Goal: Transaction & Acquisition: Purchase product/service

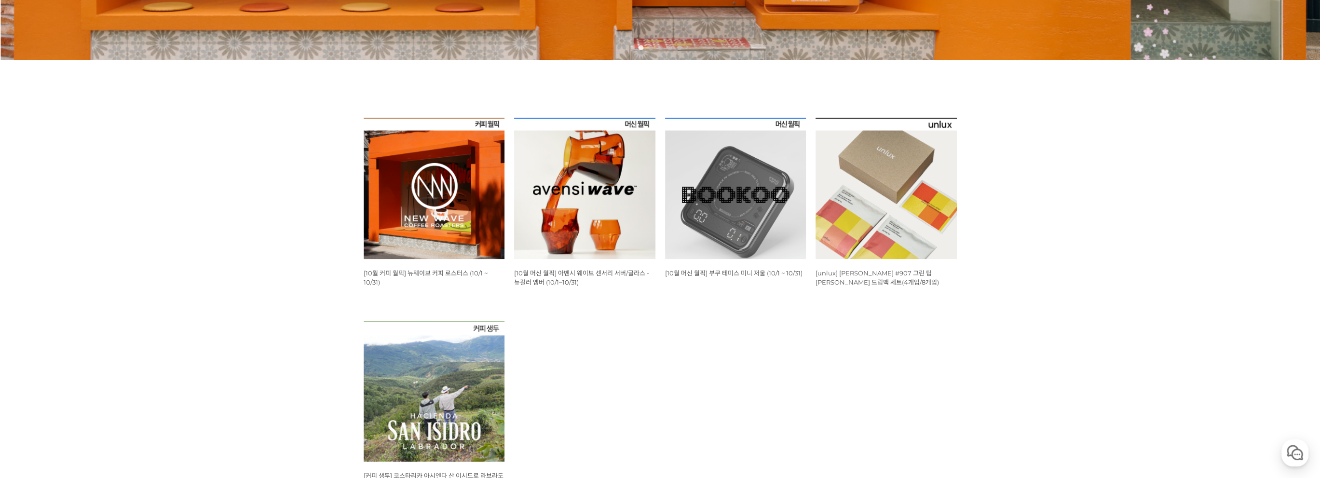
scroll to position [531, 0]
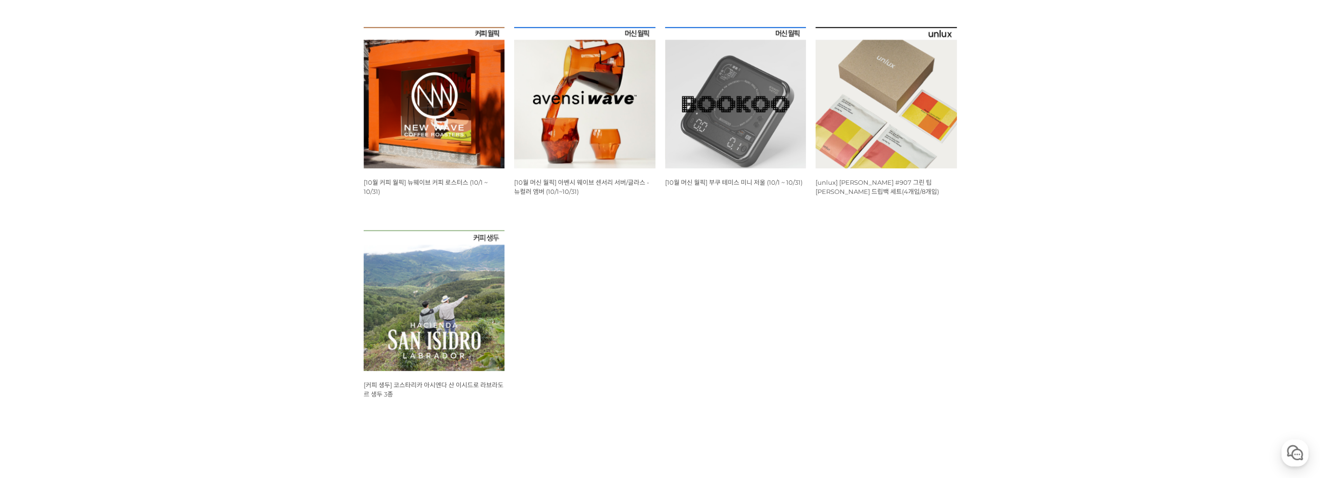
click at [435, 115] on img at bounding box center [434, 97] width 141 height 141
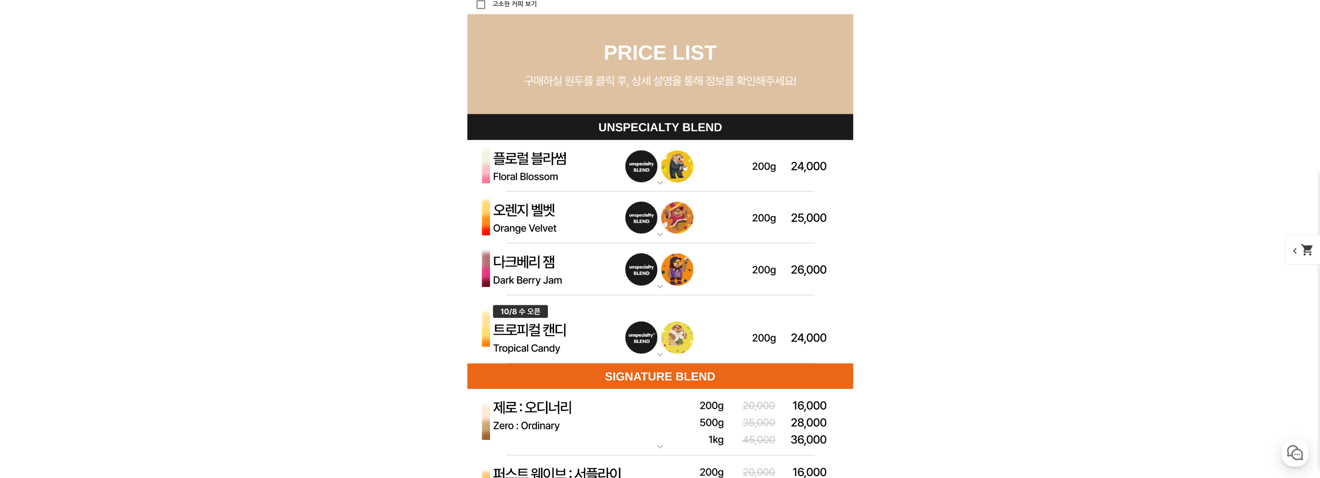
scroll to position [2701, 0]
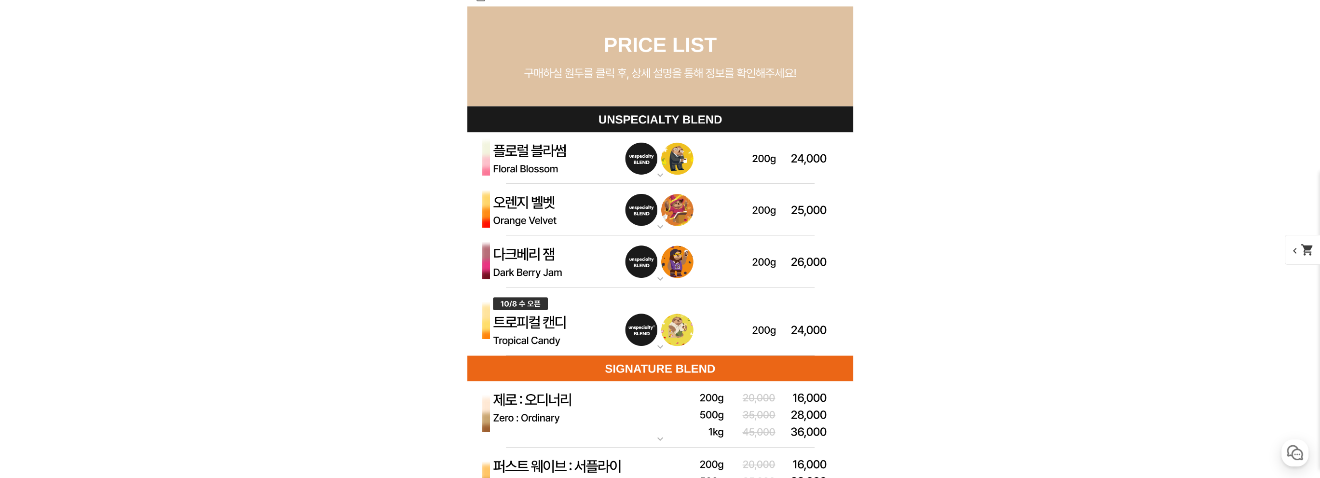
click at [714, 261] on img at bounding box center [660, 261] width 386 height 52
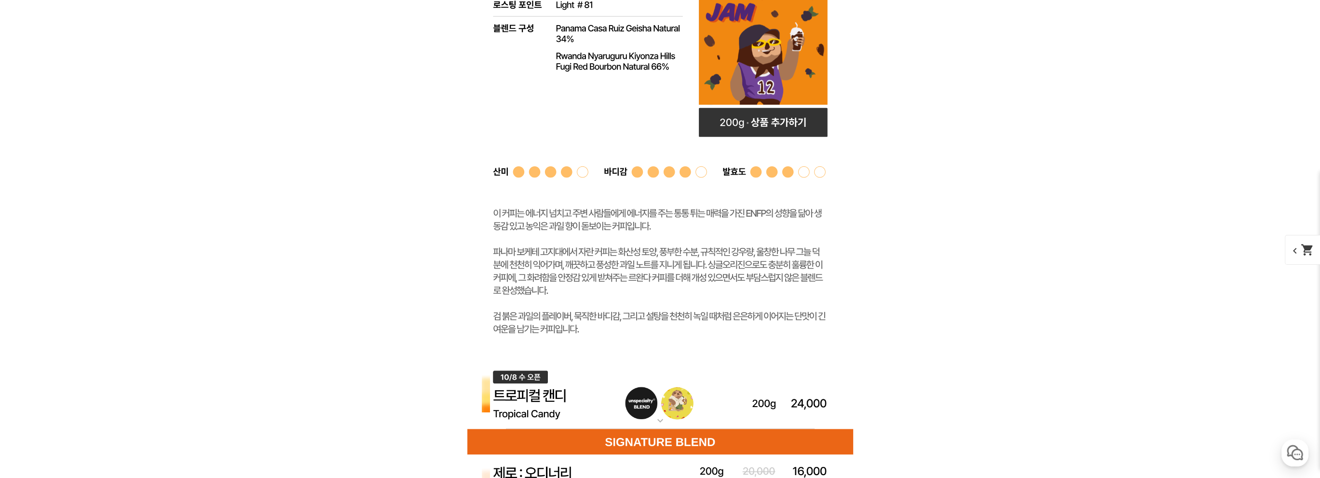
scroll to position [3328, 0]
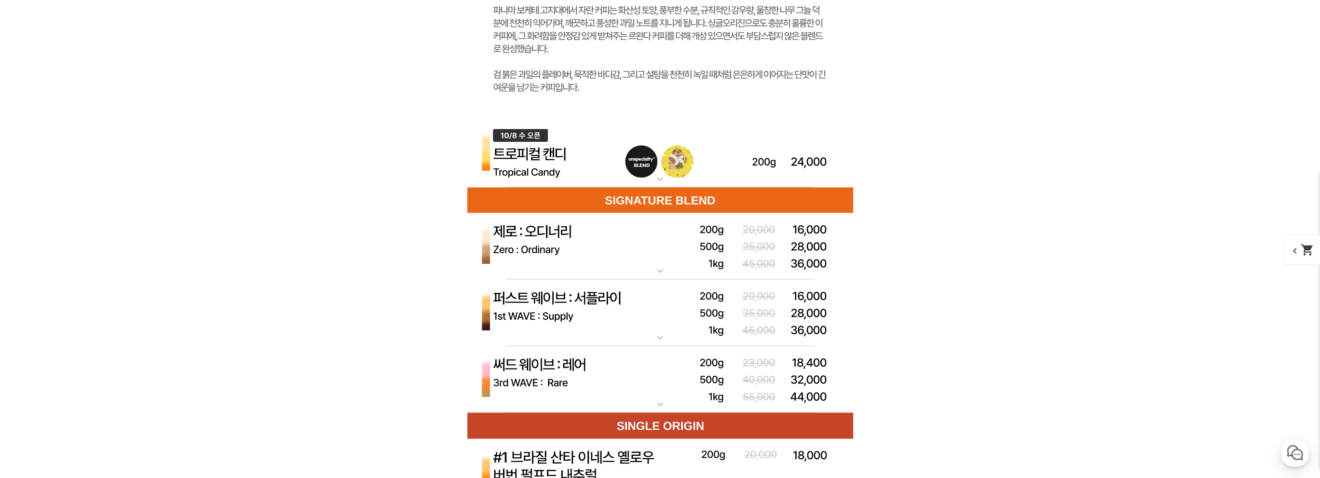
click at [602, 239] on img at bounding box center [660, 246] width 386 height 67
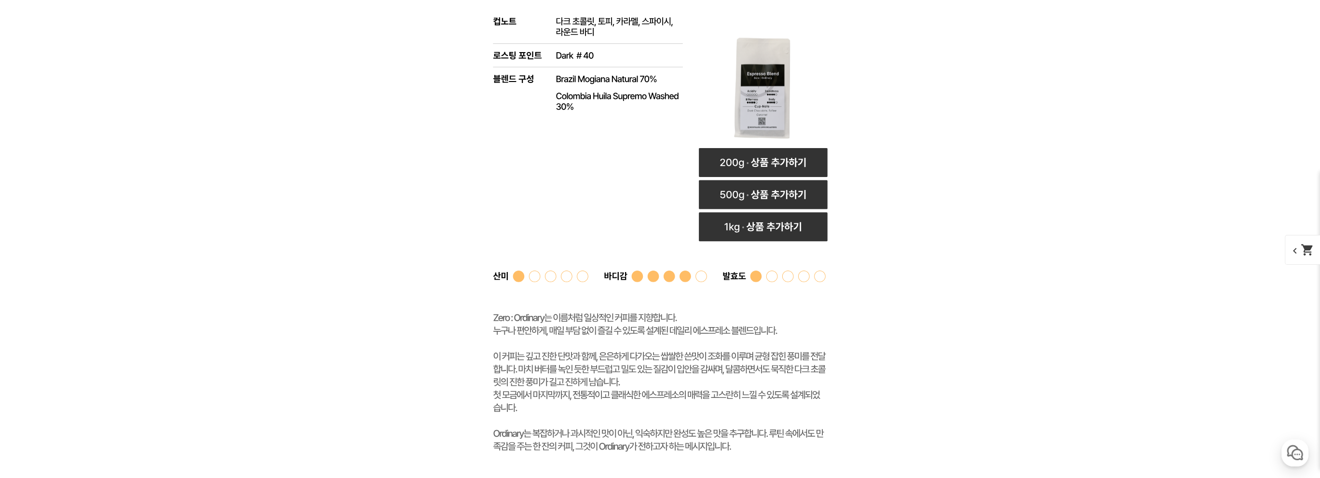
scroll to position [3955, 0]
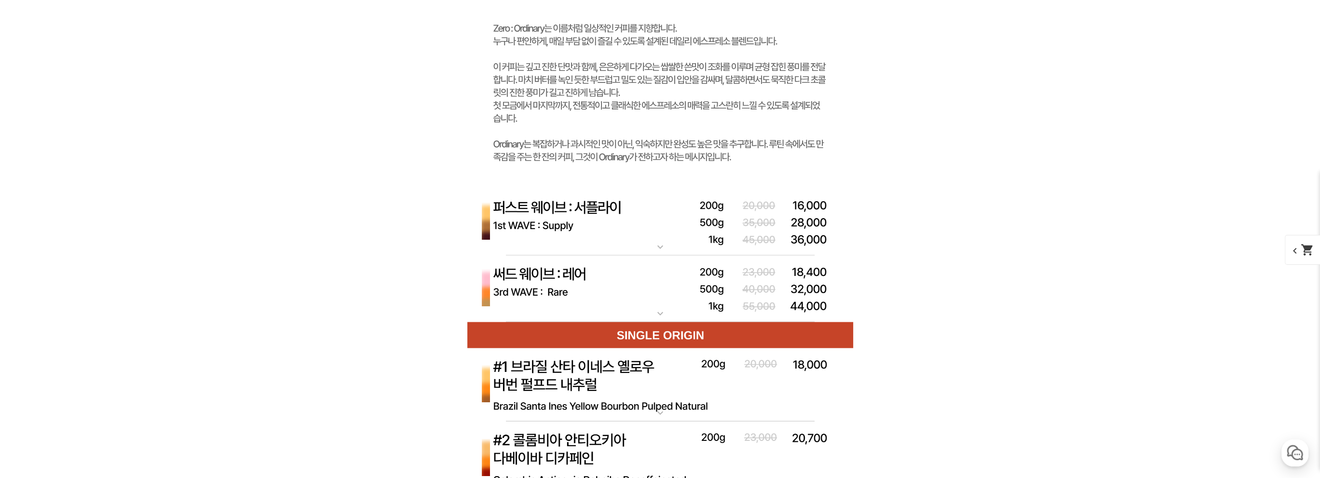
click at [662, 233] on img at bounding box center [660, 222] width 386 height 67
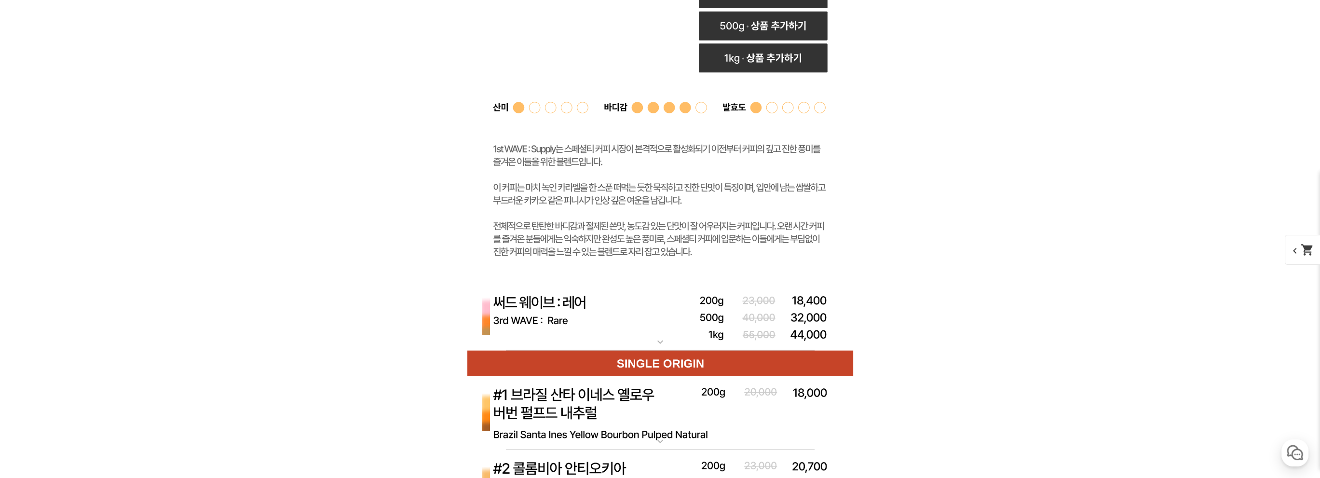
scroll to position [4534, 0]
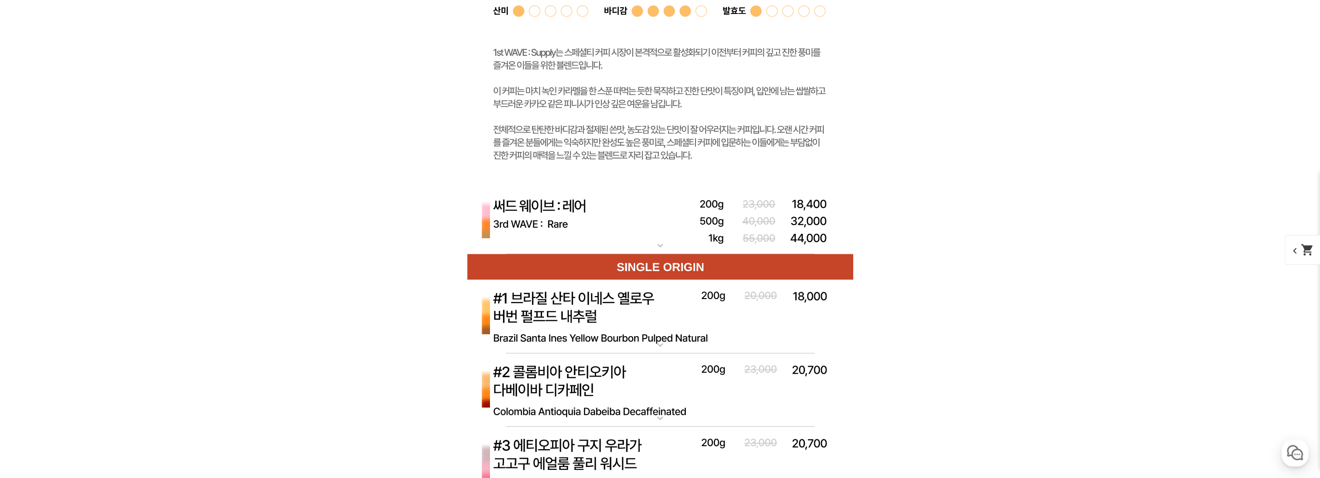
click at [625, 220] on img at bounding box center [660, 221] width 386 height 67
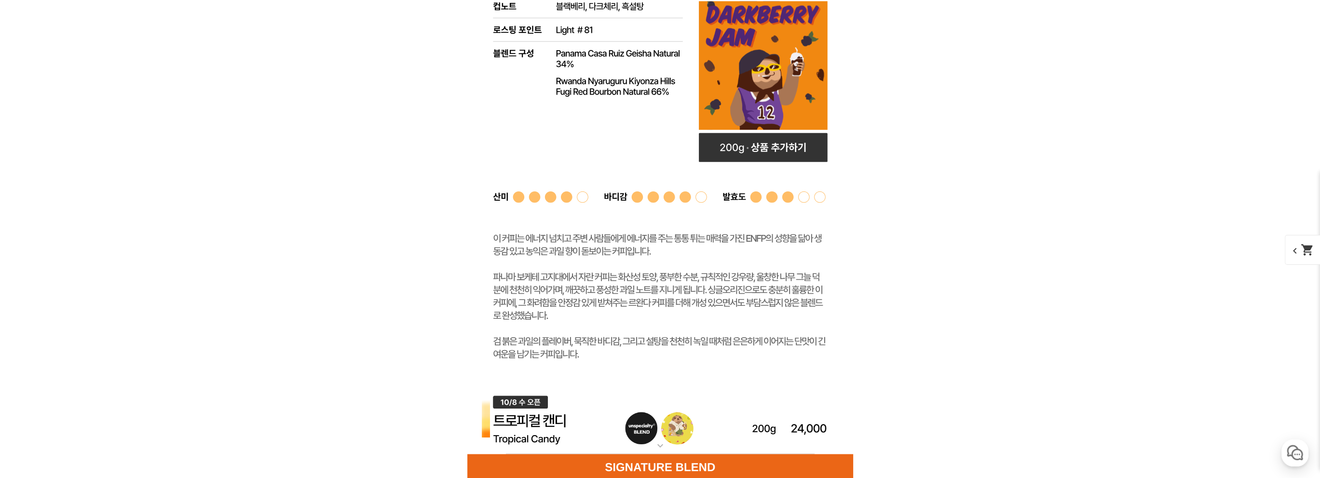
scroll to position [3087, 0]
